Goal: Navigation & Orientation: Find specific page/section

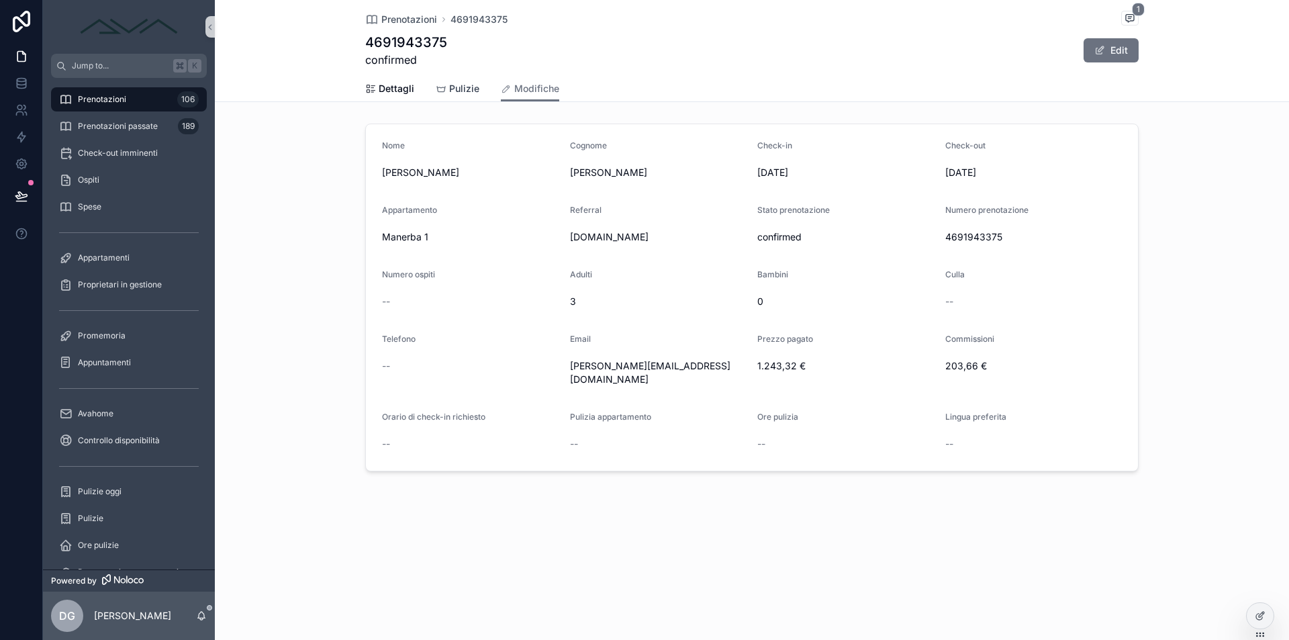
click at [447, 82] on div "Pulizie" at bounding box center [458, 88] width 44 height 13
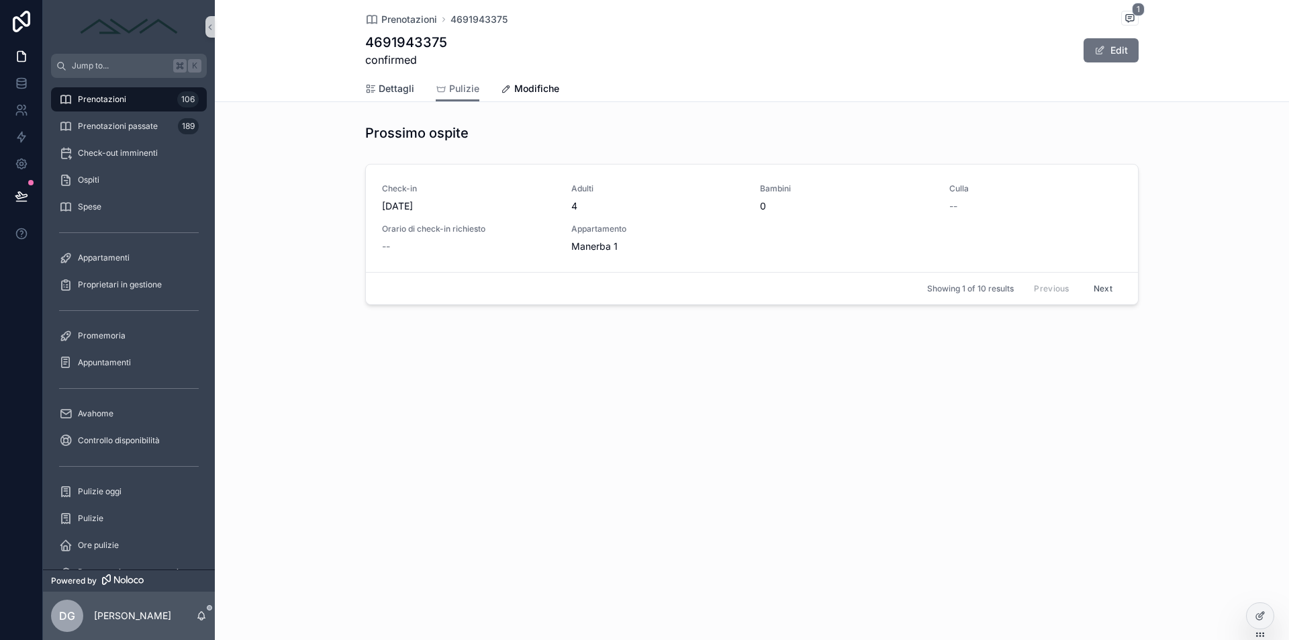
click at [395, 83] on span "Dettagli" at bounding box center [397, 88] width 36 height 13
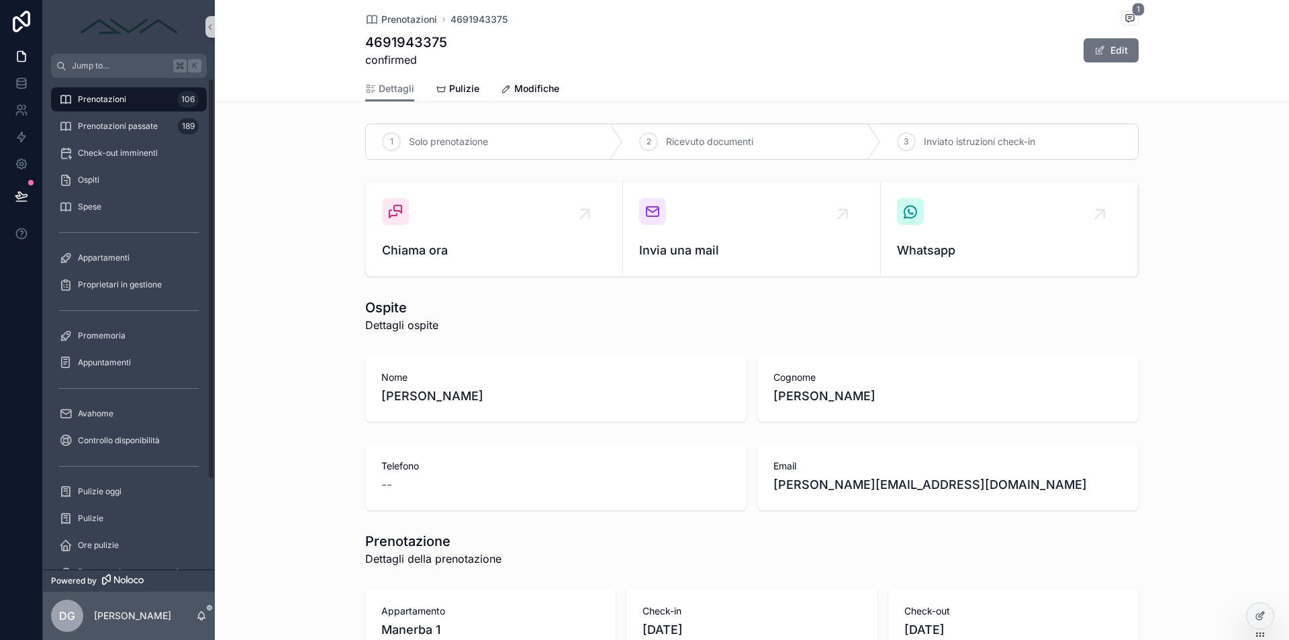
scroll to position [106, 0]
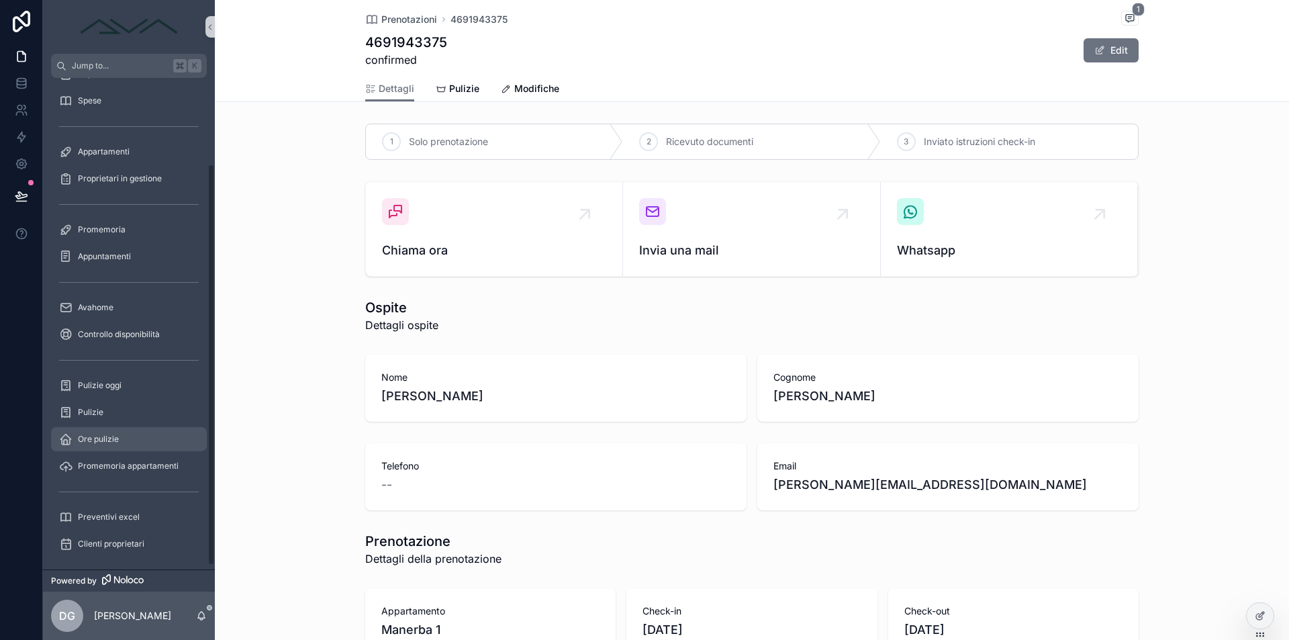
click at [115, 438] on span "Ore pulizie" at bounding box center [98, 439] width 41 height 11
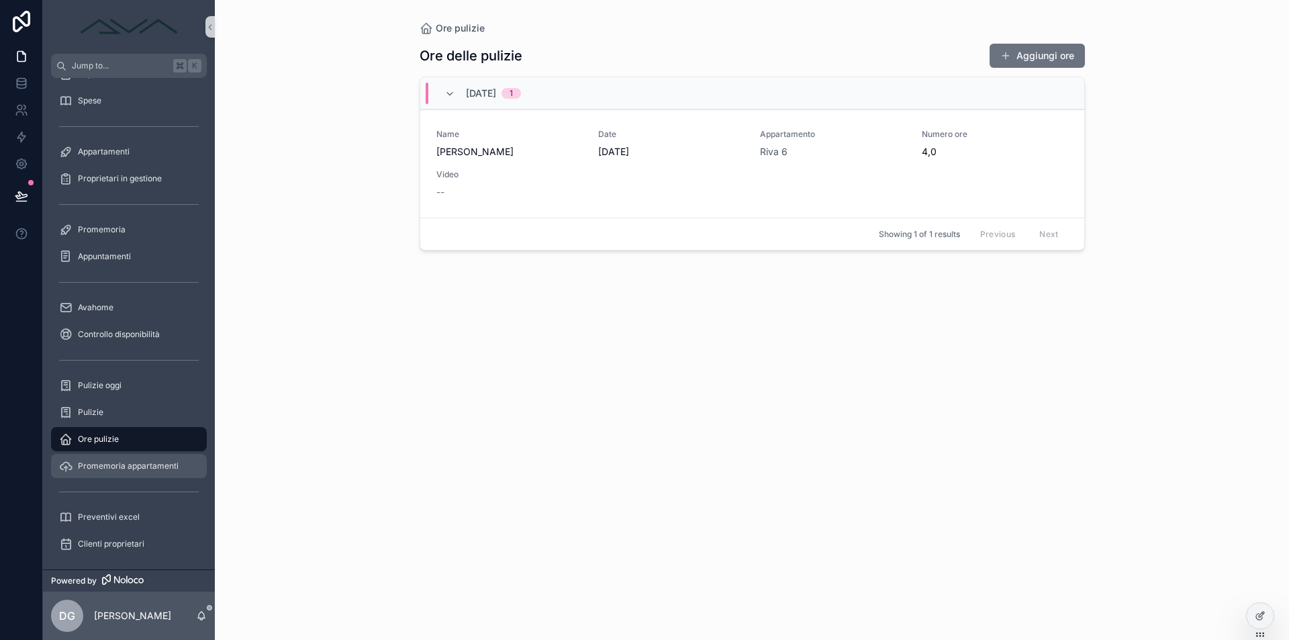
click at [113, 465] on span "Promemoria appartamenti" at bounding box center [128, 466] width 101 height 11
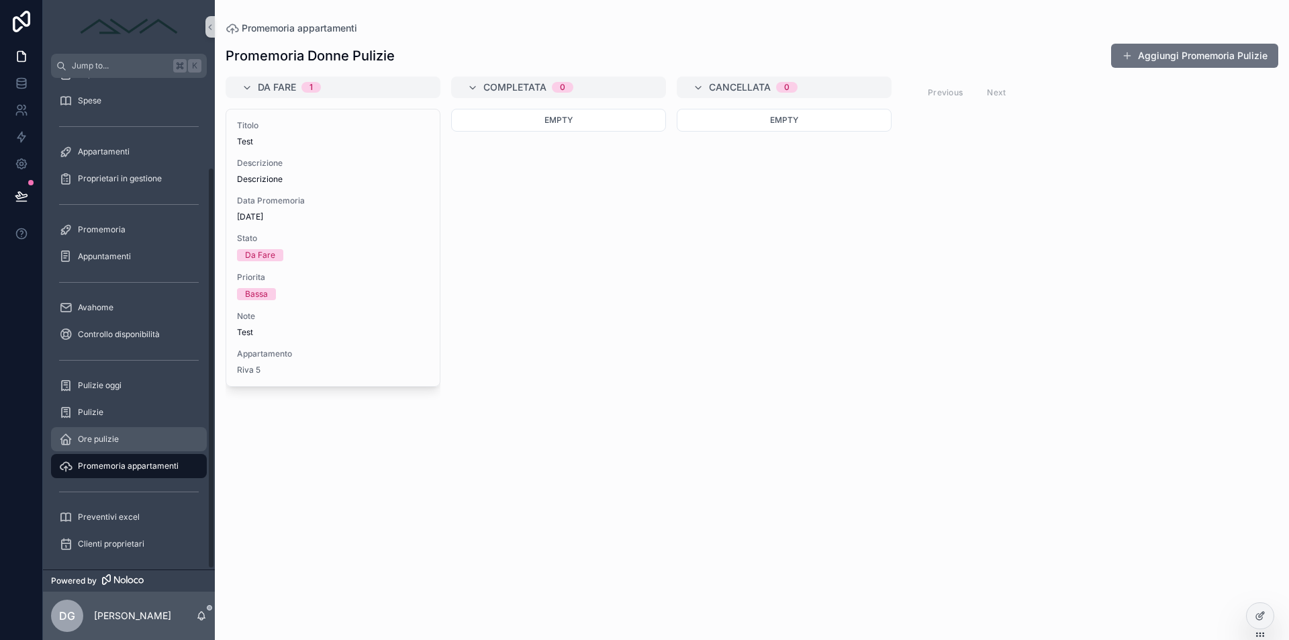
scroll to position [110, 0]
click at [107, 518] on span "Preventivi excel" at bounding box center [109, 513] width 62 height 11
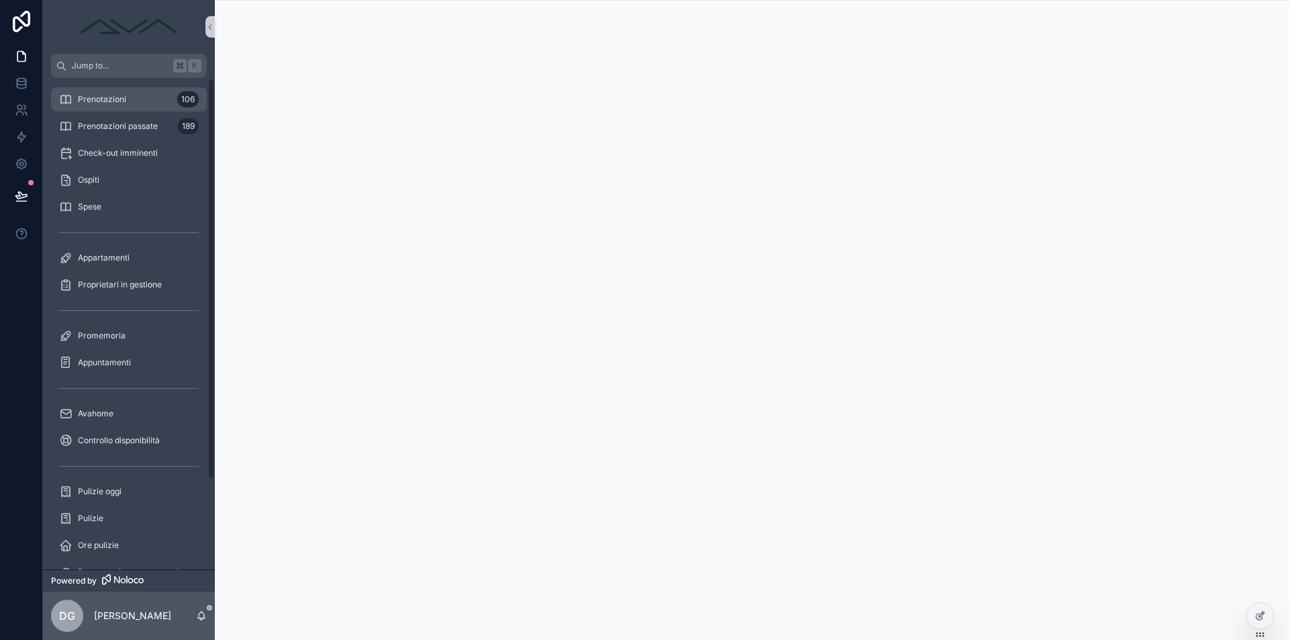
click at [123, 103] on span "Prenotazioni" at bounding box center [102, 99] width 48 height 11
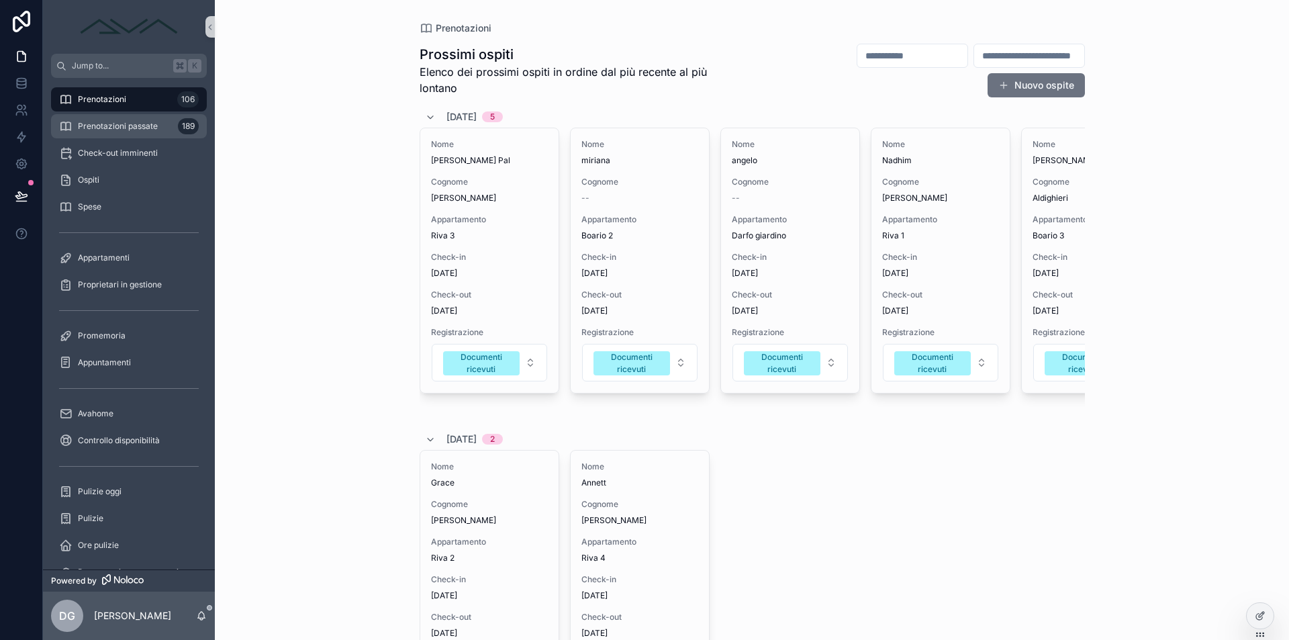
click at [129, 128] on span "Prenotazioni passate" at bounding box center [118, 126] width 80 height 11
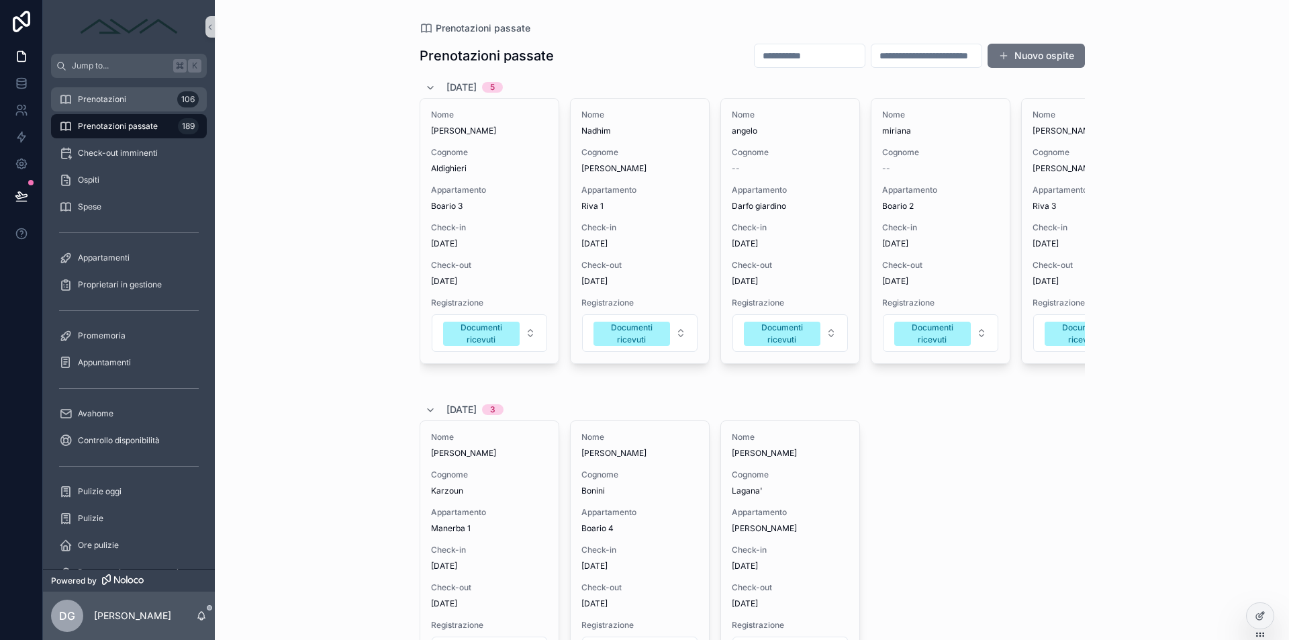
click at [129, 108] on div "Prenotazioni 106" at bounding box center [129, 99] width 140 height 21
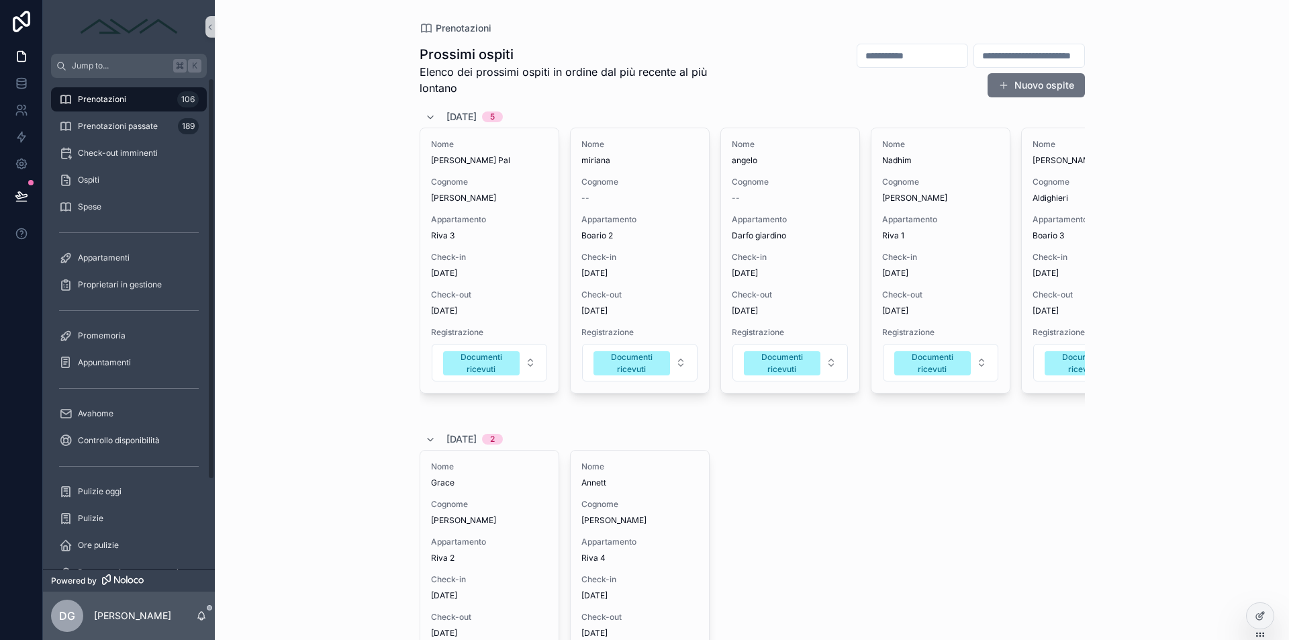
click at [102, 99] on span "Prenotazioni" at bounding box center [102, 99] width 48 height 11
click at [22, 62] on icon at bounding box center [21, 56] width 13 height 13
